Goal: Transaction & Acquisition: Purchase product/service

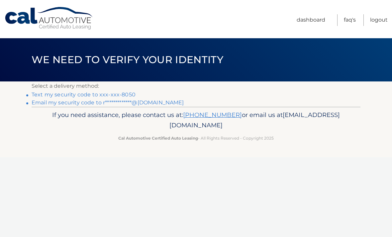
click at [94, 93] on link "Text my security code to xxx-xxx-8050" at bounding box center [84, 94] width 104 height 6
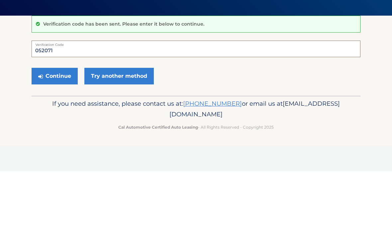
type input "052071"
click at [50, 134] on button "Continue" at bounding box center [55, 142] width 46 height 17
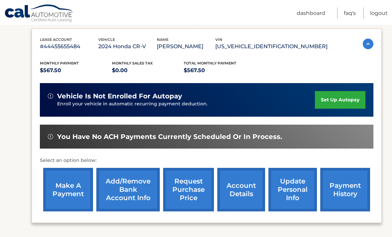
scroll to position [109, 0]
click at [58, 193] on link "make a payment" at bounding box center [68, 190] width 50 height 44
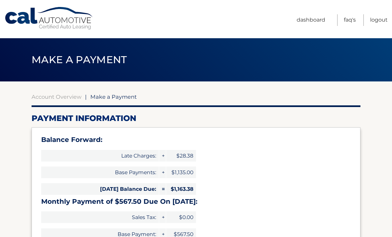
select select "ZDFmNjQ4NmUtODEwYy00ZGNlLThkZGEtNWVlNzE5MmNmNzgy"
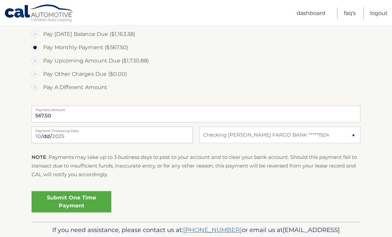
scroll to position [247, 0]
click at [102, 198] on link "Submit One Time Payment" at bounding box center [72, 201] width 80 height 21
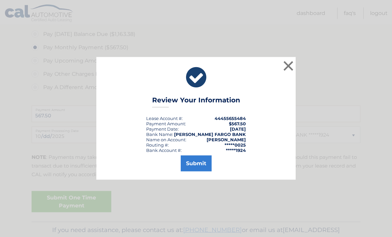
scroll to position [248, 0]
click at [199, 171] on button "Submit" at bounding box center [196, 163] width 31 height 16
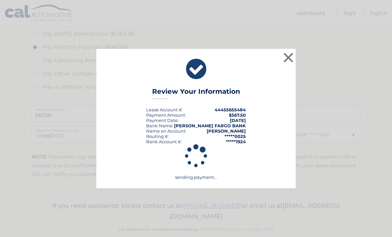
scroll to position [235, 0]
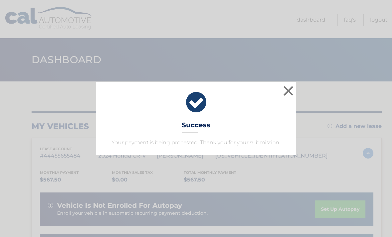
click at [289, 93] on button "×" at bounding box center [288, 90] width 13 height 13
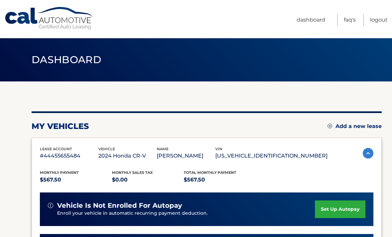
click at [380, 20] on link "Logout" at bounding box center [379, 20] width 18 height 12
